Goal: Use online tool/utility: Utilize a website feature to perform a specific function

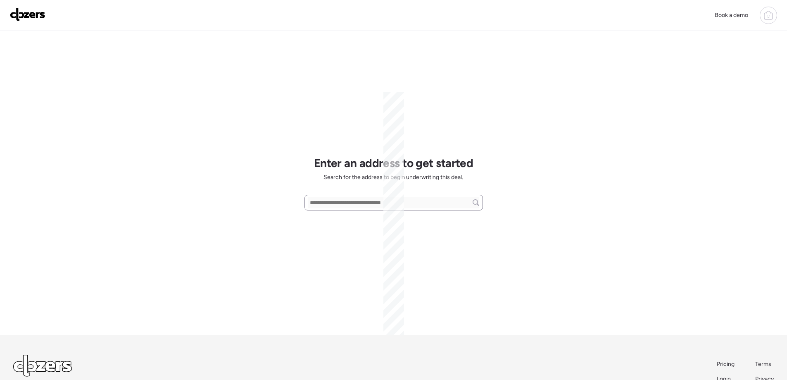
scroll to position [39, 0]
click at [331, 203] on input "text" at bounding box center [393, 203] width 171 height 12
paste input "**********"
click at [361, 218] on span "[STREET_ADDRESS]" at bounding box center [335, 218] width 54 height 8
type input "**********"
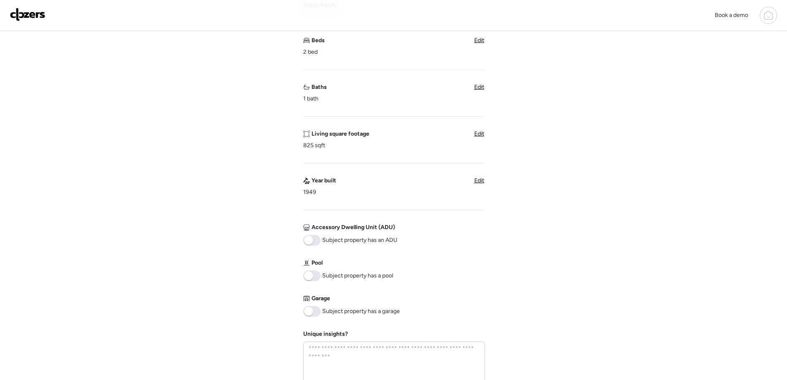
scroll to position [248, 0]
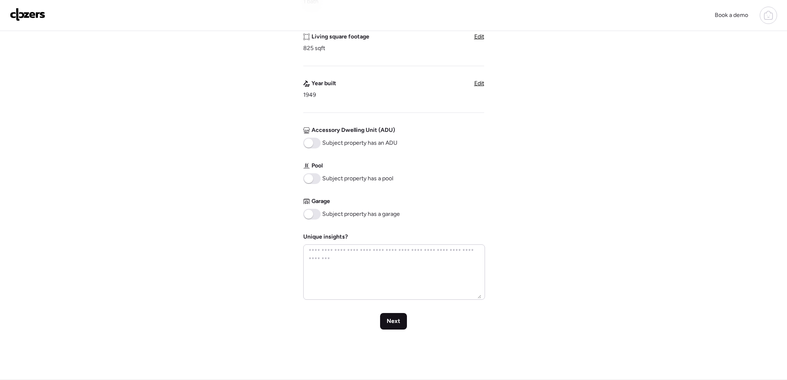
click at [393, 326] on div "Next" at bounding box center [393, 321] width 27 height 17
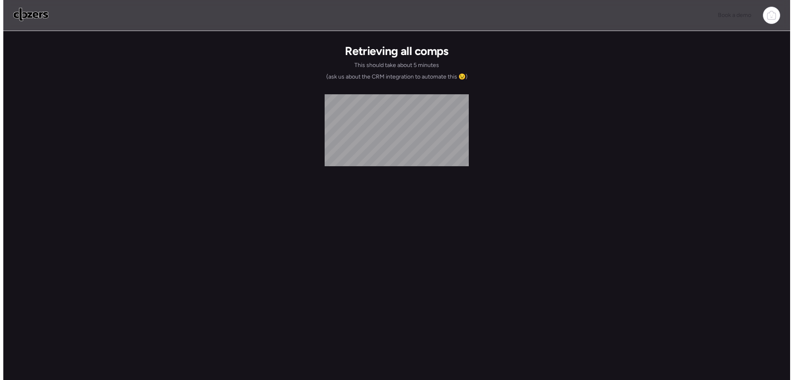
scroll to position [0, 0]
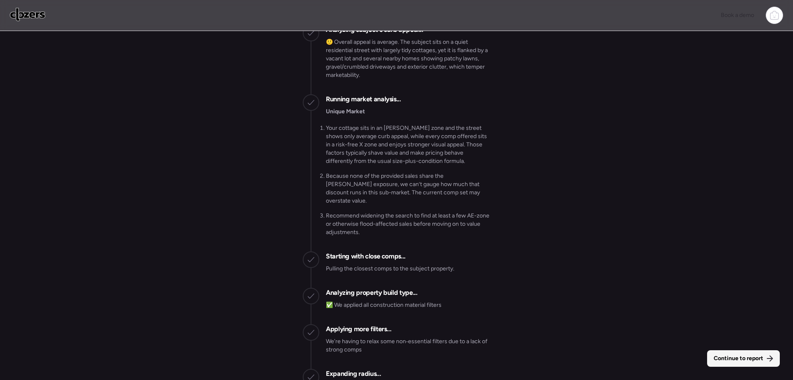
scroll to position [-1858, 0]
click at [733, 356] on span "Continue to report" at bounding box center [739, 358] width 50 height 8
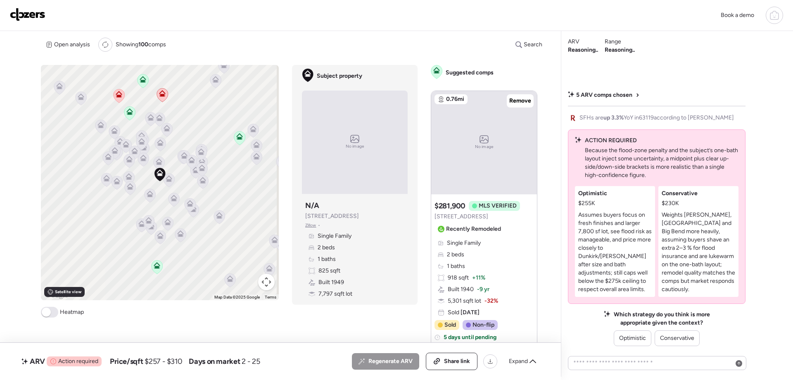
drag, startPoint x: 499, startPoint y: 0, endPoint x: 637, endPoint y: 154, distance: 206.2
click at [637, 154] on p "Because the flood-zone penalty and the subject’s one-bath layout inject some un…" at bounding box center [662, 162] width 154 height 33
click at [450, 359] on span "Share link" at bounding box center [457, 361] width 26 height 8
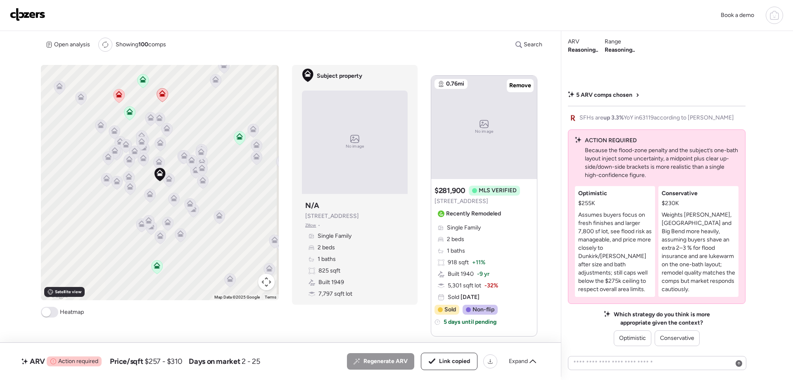
scroll to position [0, 0]
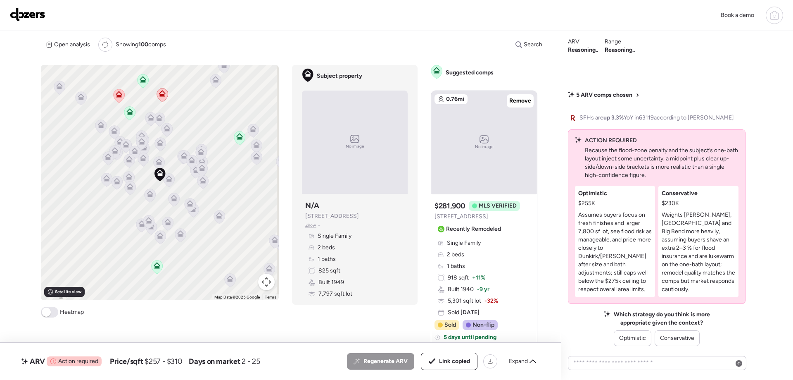
click at [11, 16] on img at bounding box center [28, 14] width 36 height 13
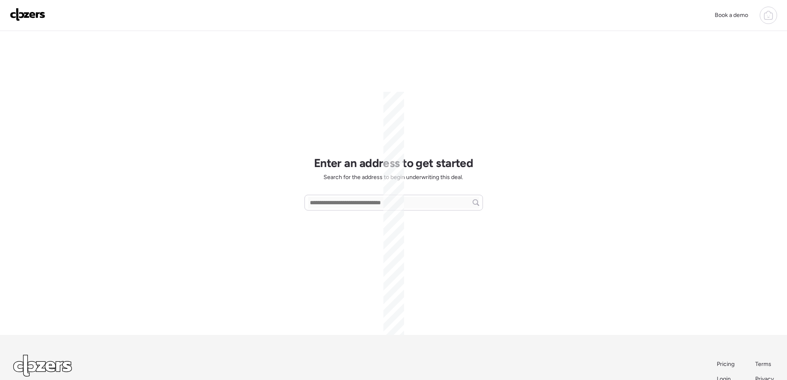
scroll to position [39, 0]
click at [326, 201] on input "text" at bounding box center [393, 203] width 171 height 12
click at [320, 206] on input "text" at bounding box center [393, 203] width 171 height 12
paste input "**********"
click at [351, 217] on span "1111 Rio St, Saint Louis, MO, 63138" at bounding box center [335, 218] width 54 height 8
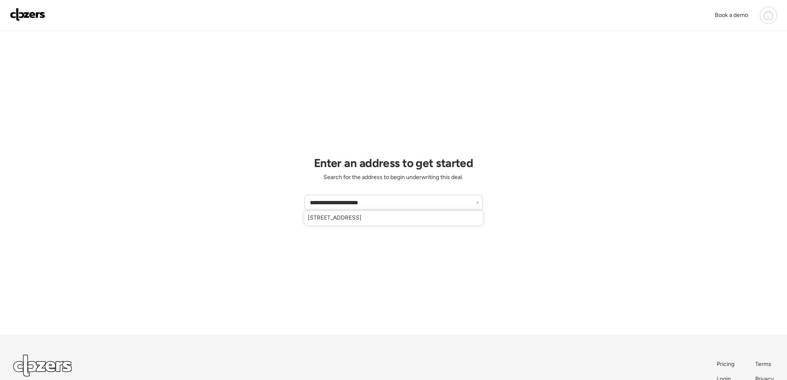
type input "**********"
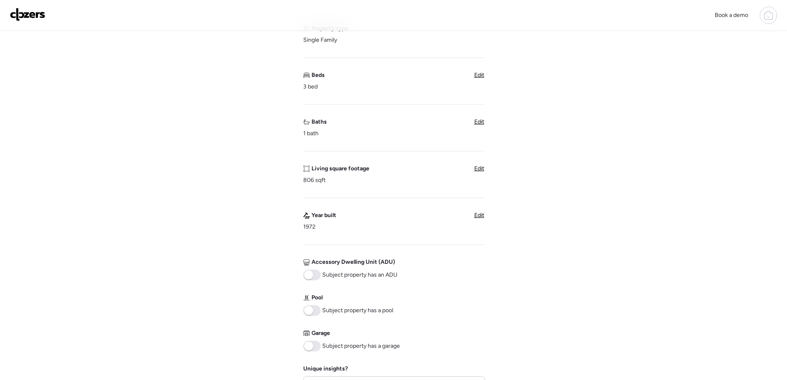
scroll to position [165, 0]
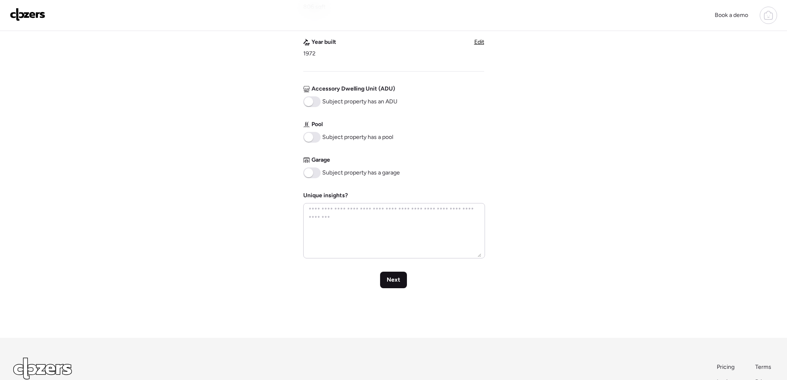
click at [393, 276] on div "Next" at bounding box center [393, 279] width 27 height 17
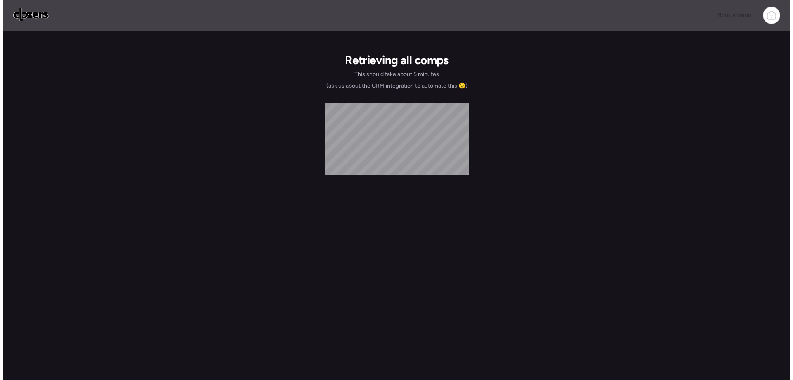
scroll to position [0, 0]
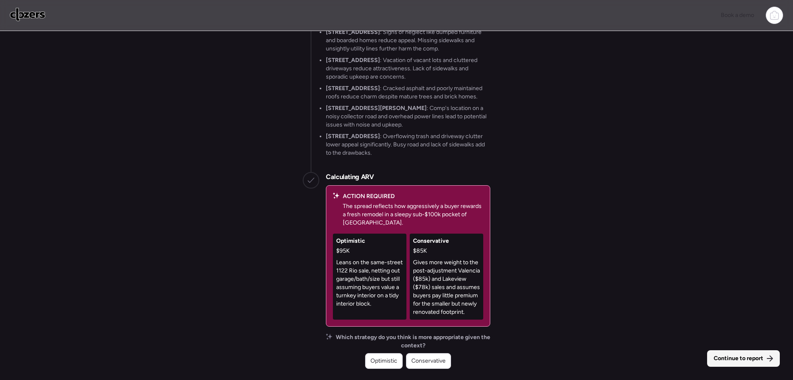
click at [747, 354] on span "Continue to report" at bounding box center [739, 358] width 50 height 8
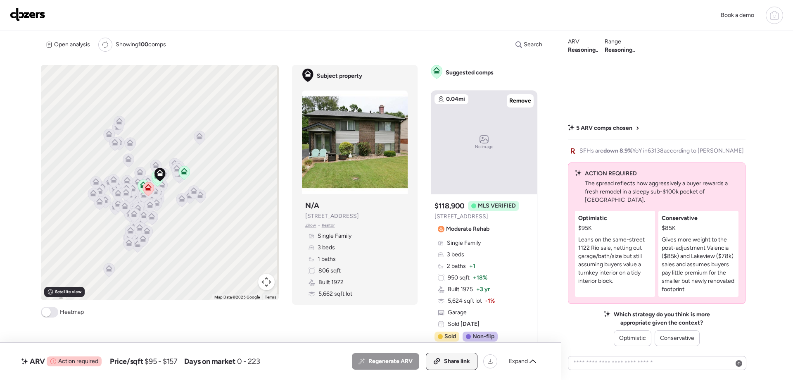
click at [446, 360] on span "Share link" at bounding box center [457, 361] width 26 height 8
click at [16, 16] on img at bounding box center [28, 14] width 36 height 13
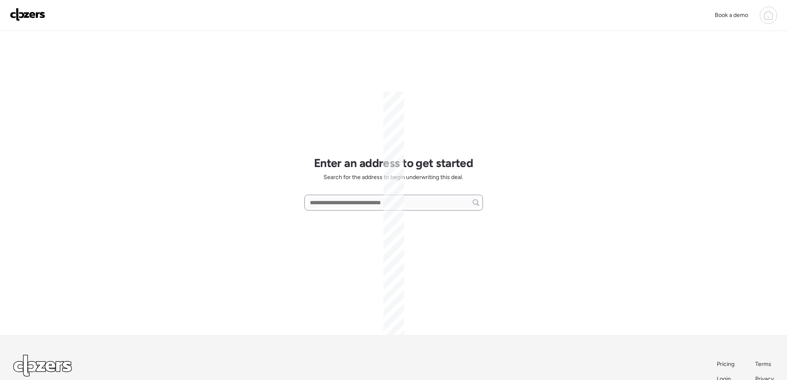
scroll to position [39, 0]
click at [328, 204] on input "text" at bounding box center [393, 203] width 171 height 12
paste input "**********"
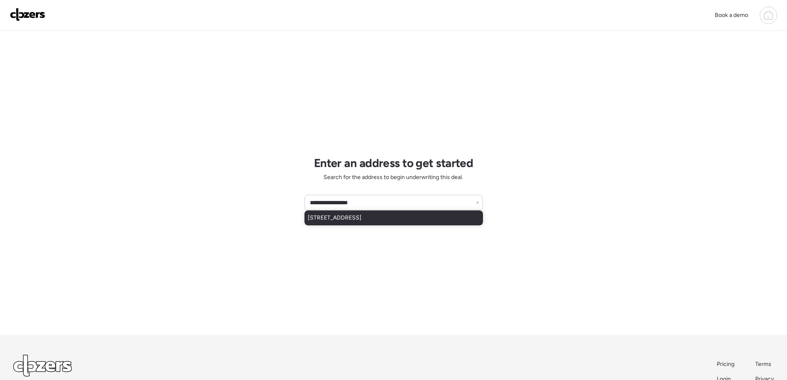
click at [346, 219] on span "211 S Dellwood Ave, Saint Louis, MO, 63135" at bounding box center [335, 218] width 54 height 8
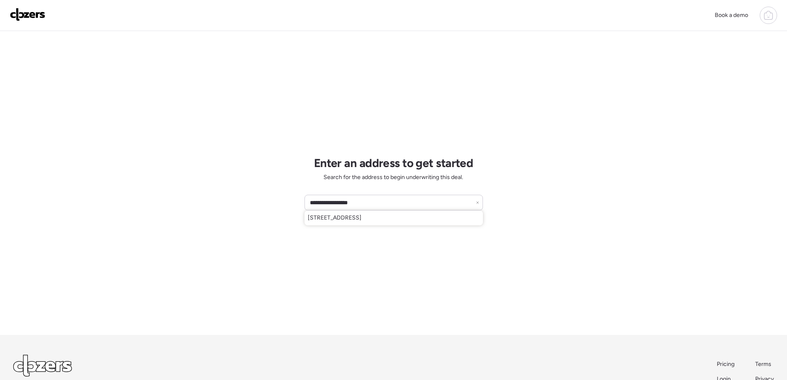
type input "**********"
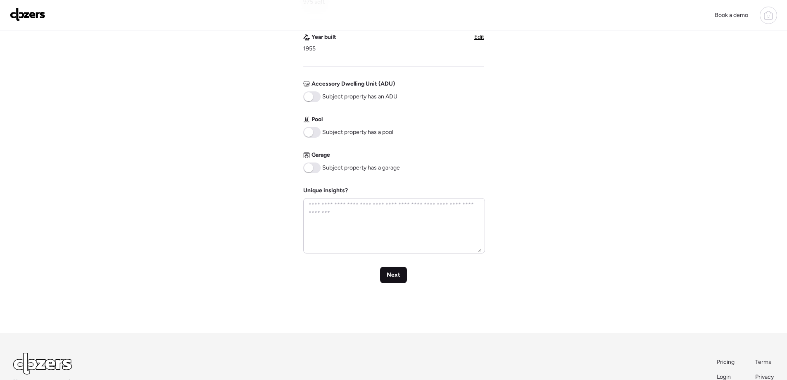
scroll to position [330, 0]
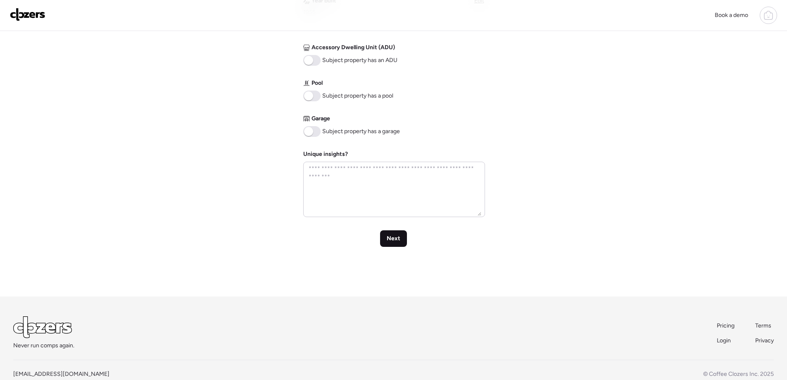
click at [385, 239] on div "Next" at bounding box center [393, 238] width 27 height 17
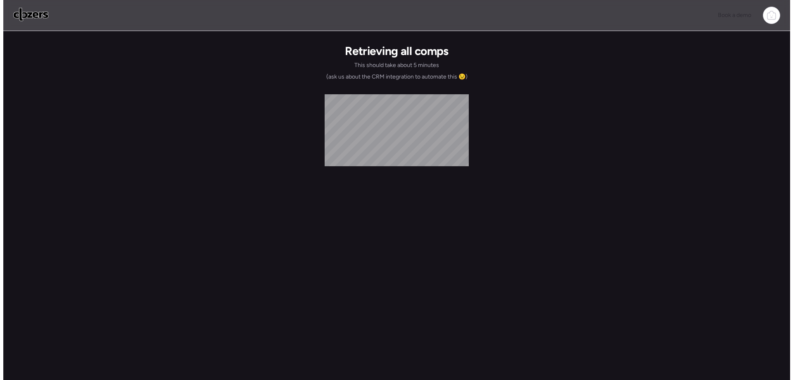
scroll to position [0, 0]
